Goal: Information Seeking & Learning: Learn about a topic

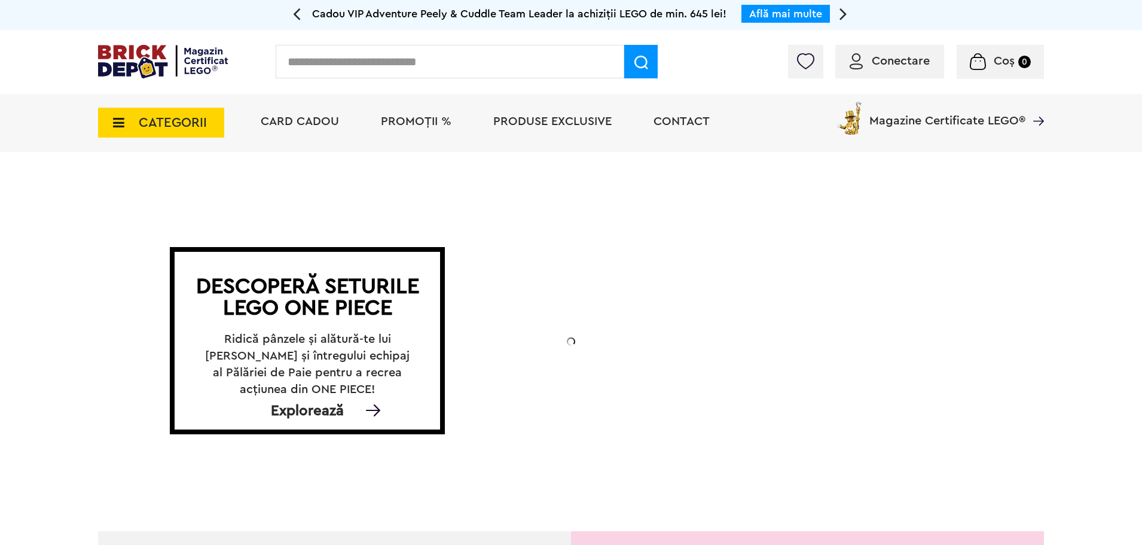
click at [200, 117] on span "CATEGORII" at bounding box center [173, 122] width 68 height 13
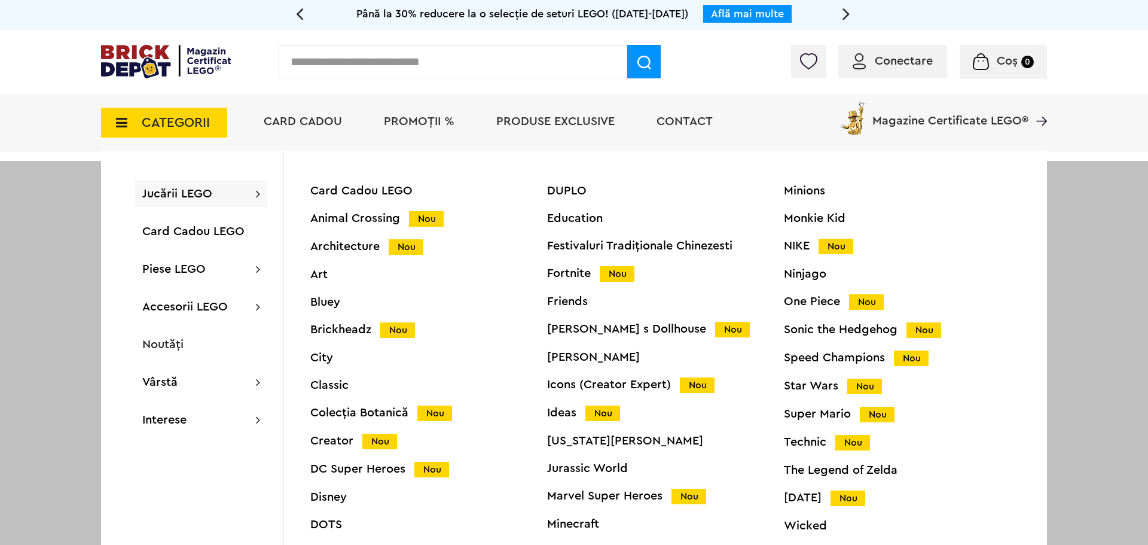
click at [452, 61] on input "text" at bounding box center [453, 61] width 349 height 33
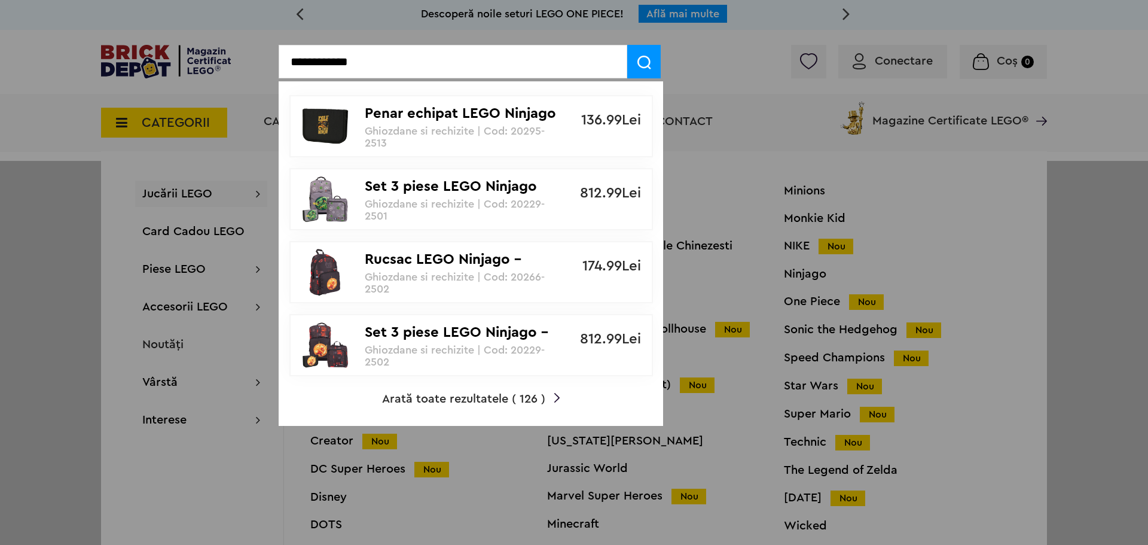
type input "**********"
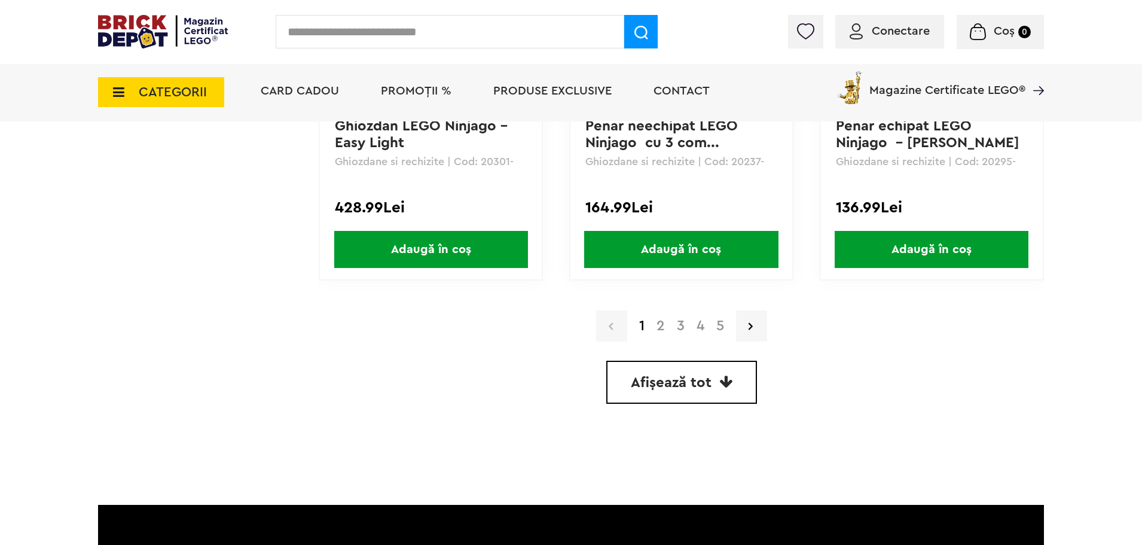
scroll to position [3259, 0]
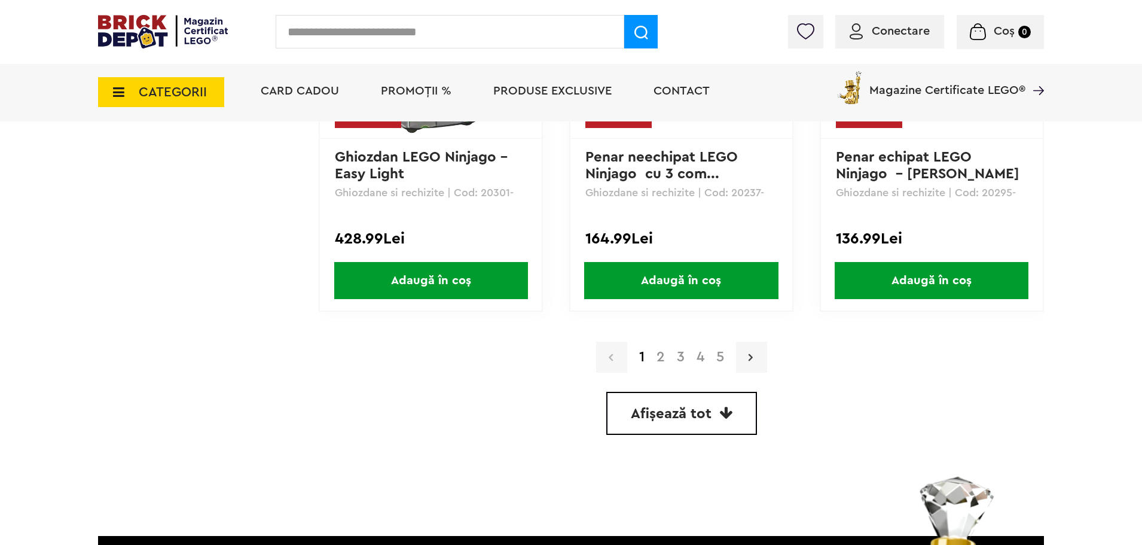
click at [743, 362] on link at bounding box center [751, 356] width 31 height 31
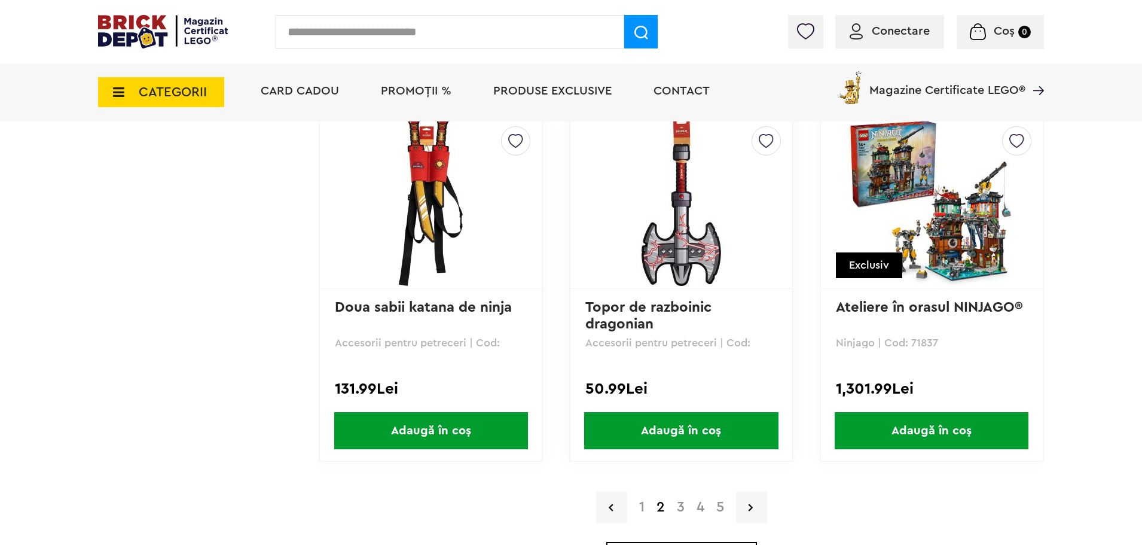
scroll to position [3140, 0]
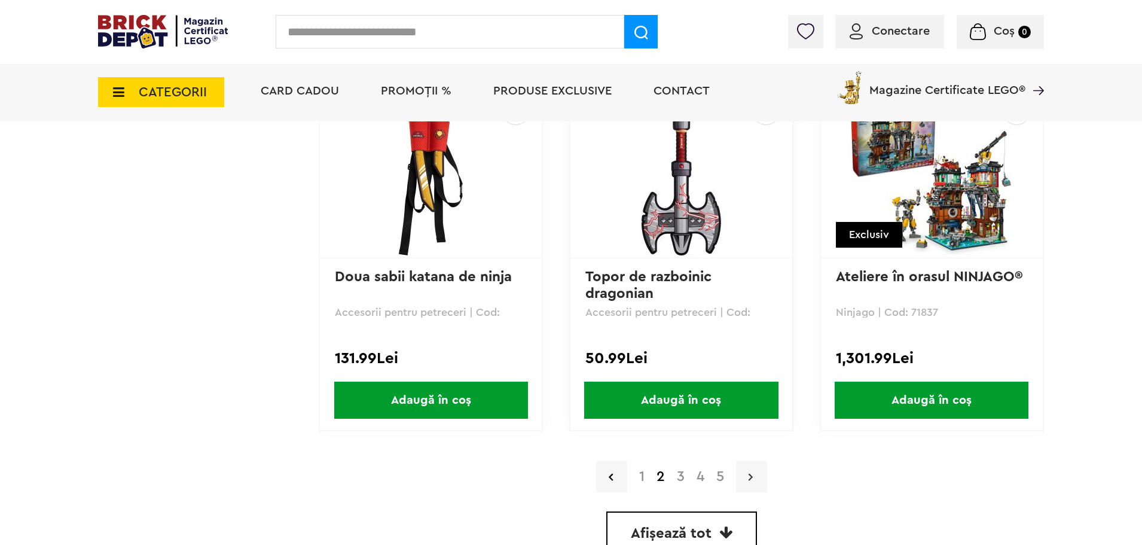
click at [753, 471] on icon at bounding box center [751, 477] width 4 height 12
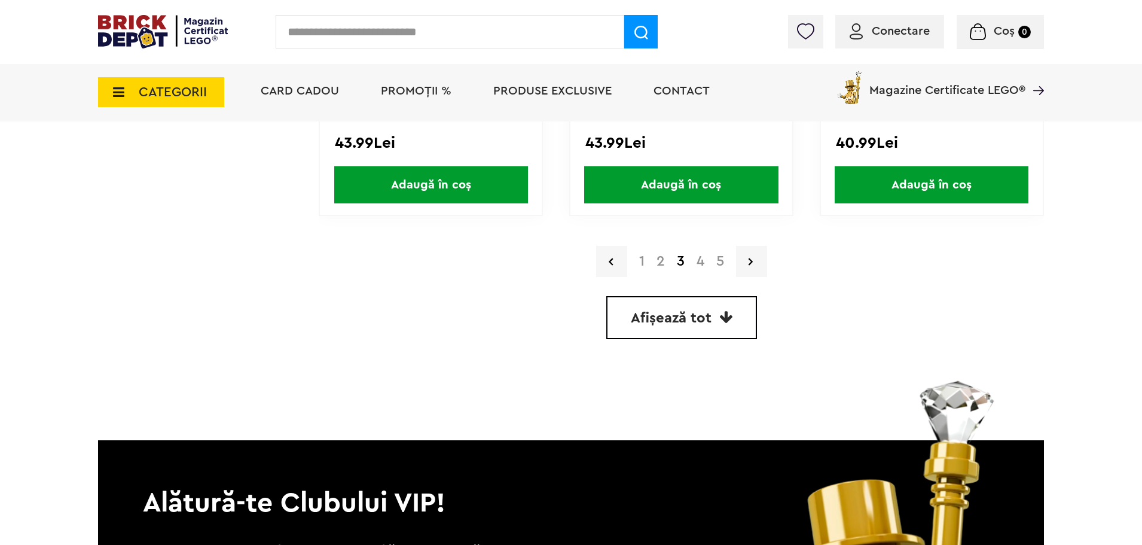
scroll to position [3379, 0]
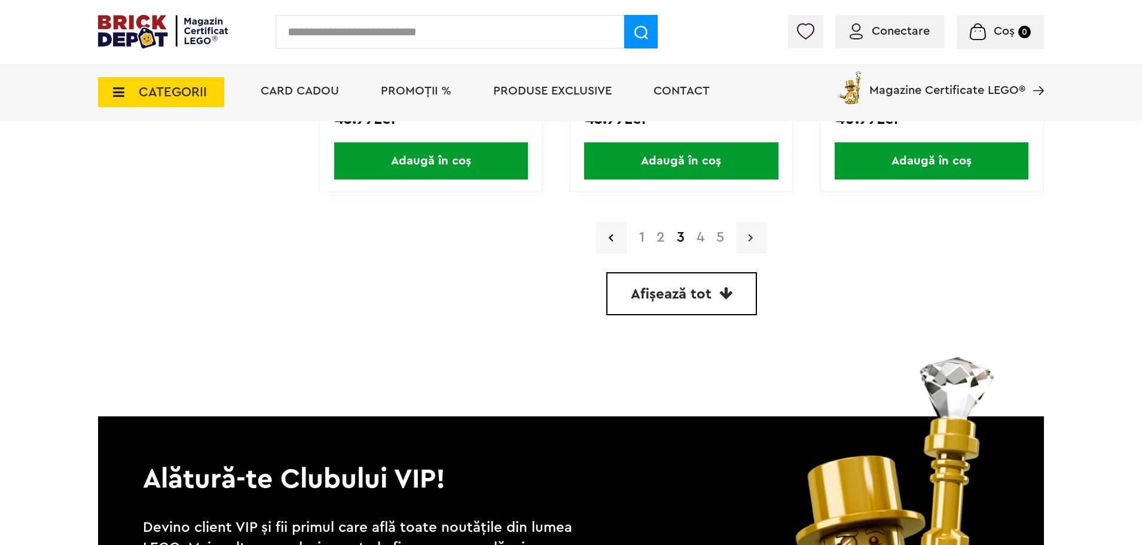
click at [752, 240] on icon at bounding box center [751, 237] width 4 height 12
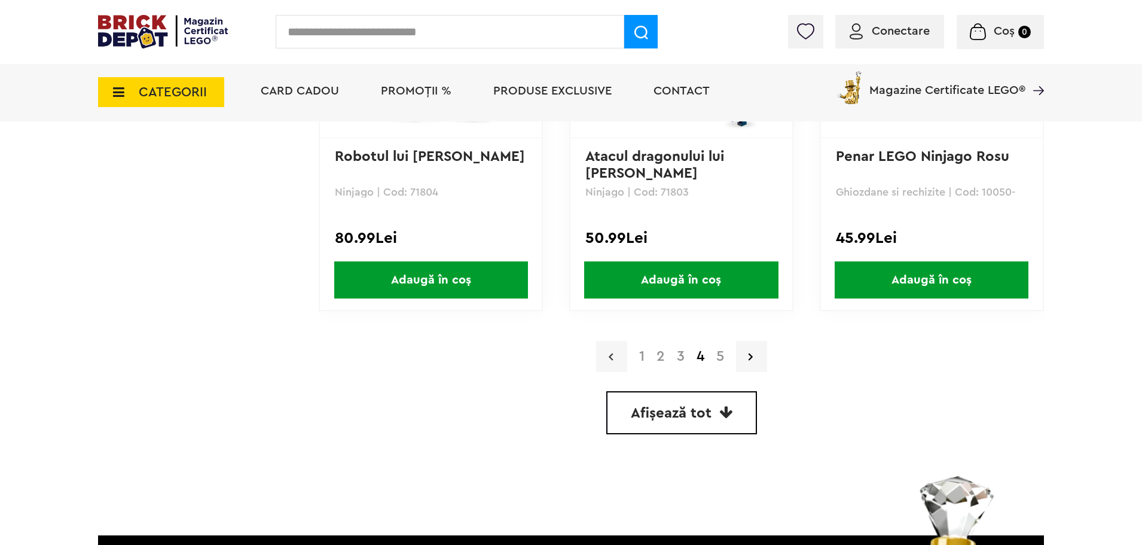
scroll to position [3289, 0]
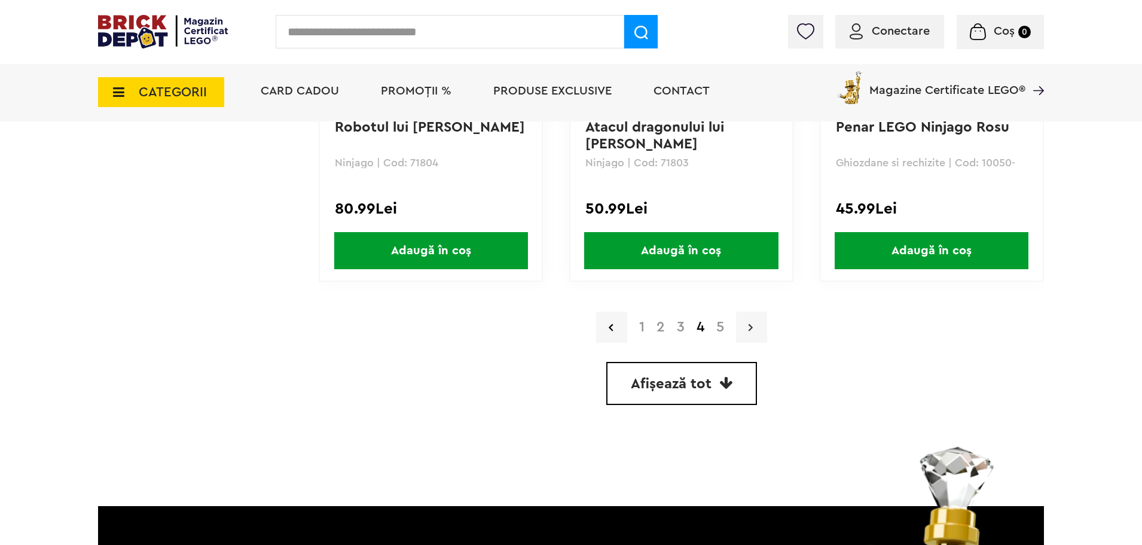
click at [751, 328] on icon at bounding box center [751, 327] width 4 height 12
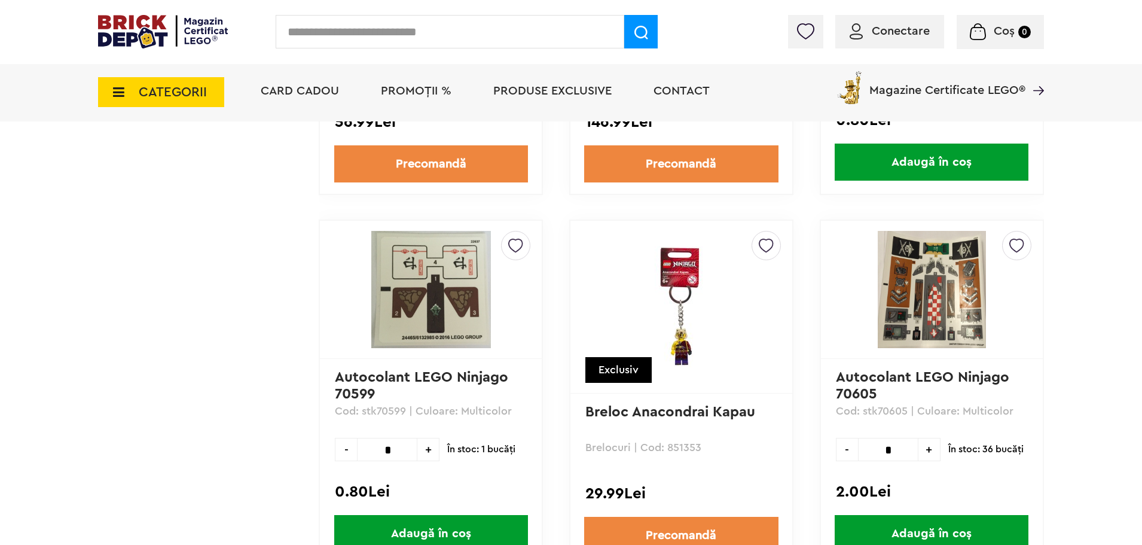
scroll to position [1854, 0]
